Goal: Transaction & Acquisition: Book appointment/travel/reservation

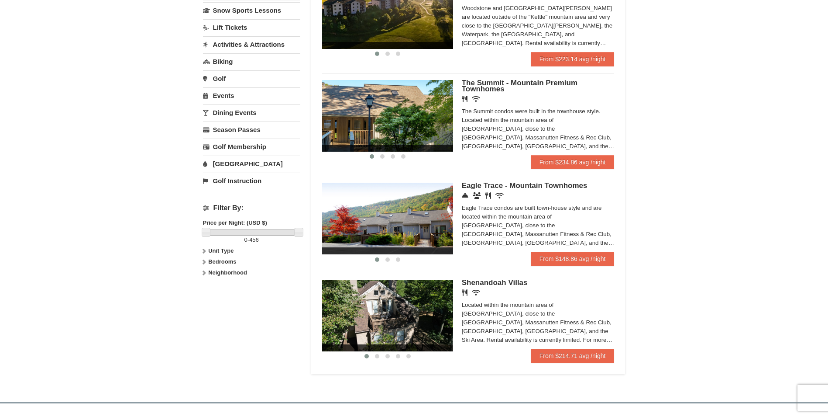
scroll to position [262, 0]
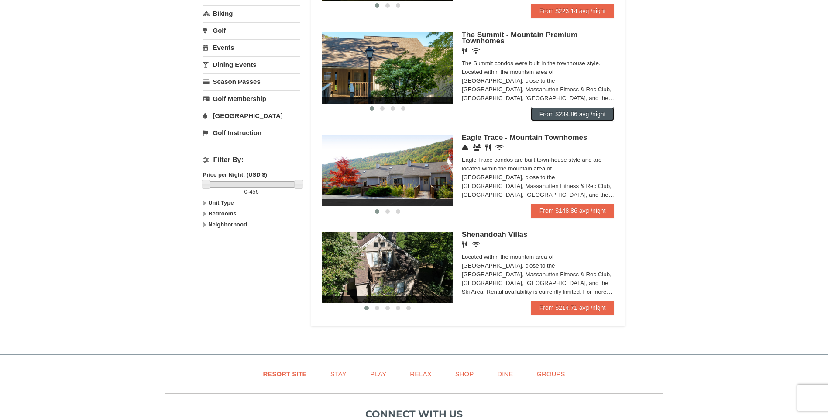
click at [550, 114] on link "From $234.86 avg /night" at bounding box center [573, 114] width 84 height 14
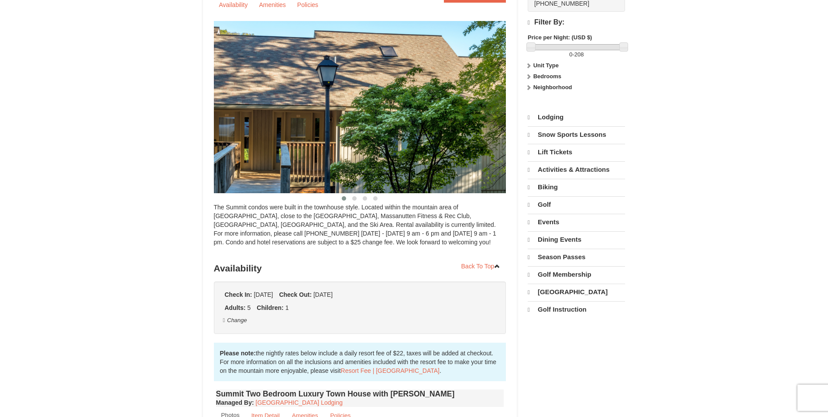
select select "9"
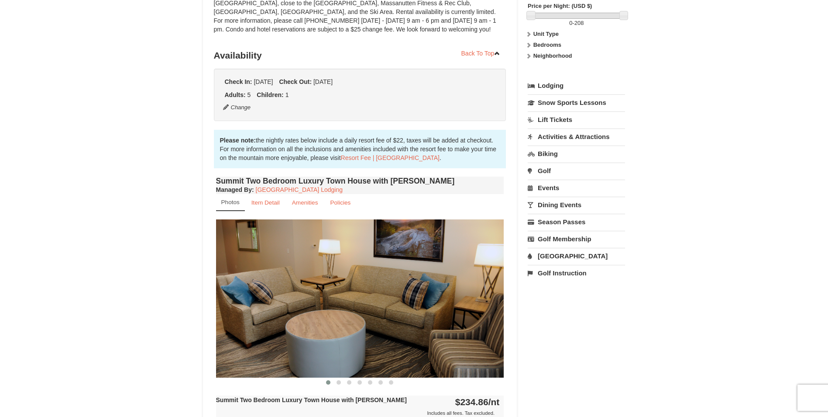
scroll to position [100, 0]
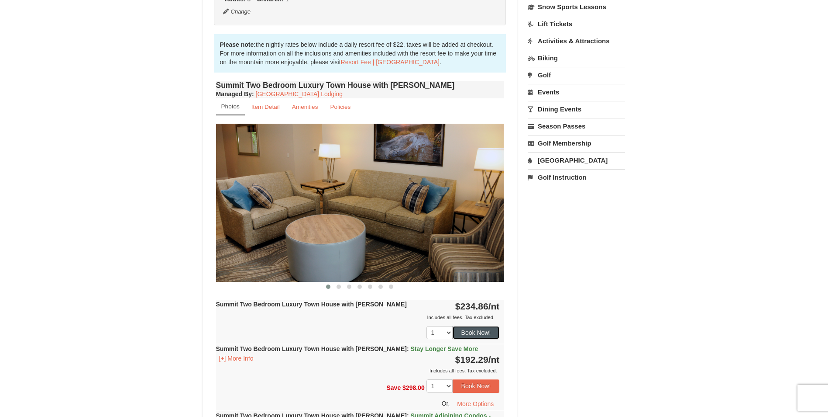
click at [477, 334] on button "Book Now!" at bounding box center [476, 332] width 47 height 13
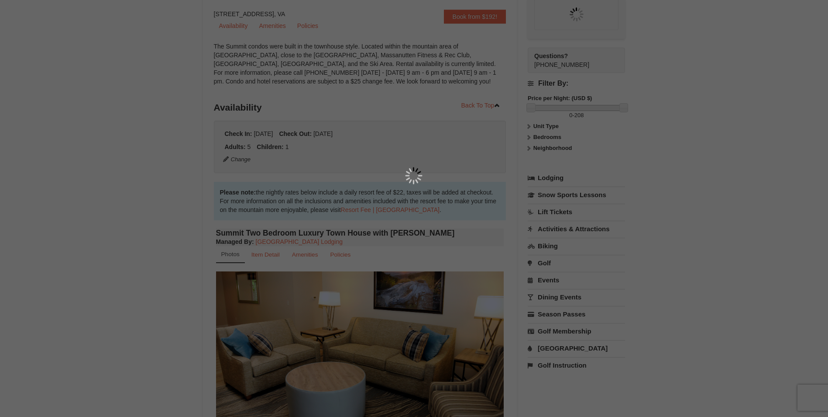
scroll to position [85, 0]
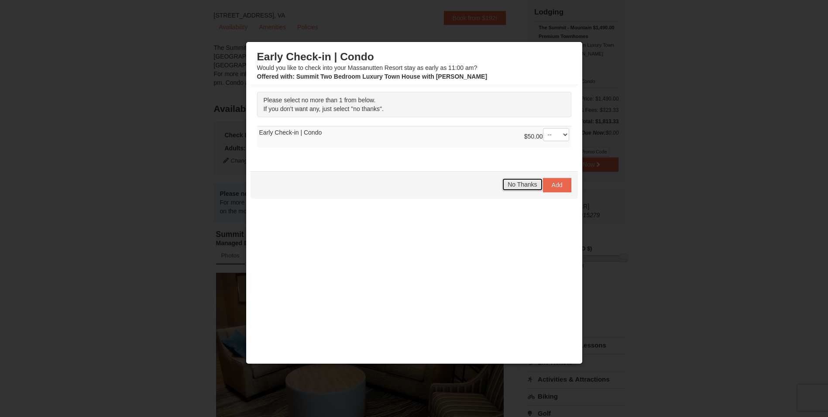
click at [522, 185] on span "No Thanks" at bounding box center [522, 184] width 29 height 7
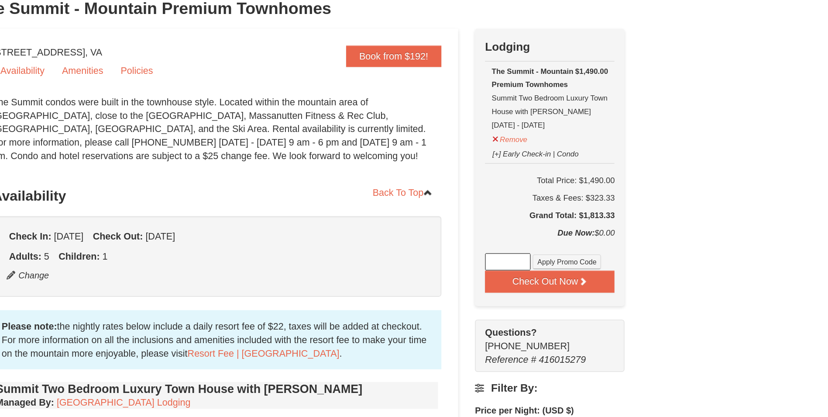
scroll to position [66, 0]
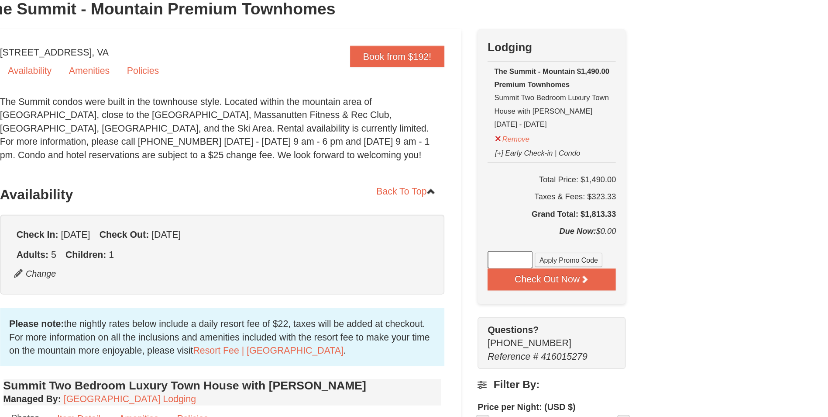
drag, startPoint x: 538, startPoint y: 82, endPoint x: 588, endPoint y: 84, distance: 50.3
click at [588, 84] on td "$1,490.00 The Summit - Mountain Premium Townhomes Summit Two Bedroom Luxury Tow…" at bounding box center [576, 74] width 84 height 66
drag, startPoint x: 544, startPoint y: 45, endPoint x: 581, endPoint y: 52, distance: 37.7
click at [583, 52] on div "The Summit - Mountain Premium Townhomes Summit Two Bedroom Luxury Town House wi…" at bounding box center [577, 64] width 76 height 44
